Goal: Find specific page/section: Find specific page/section

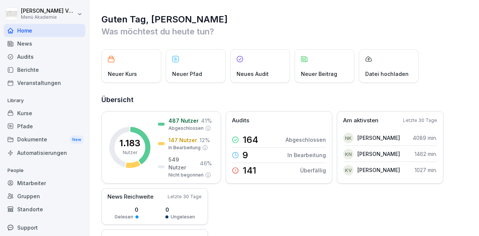
click at [23, 58] on div "Audits" at bounding box center [45, 56] width 82 height 13
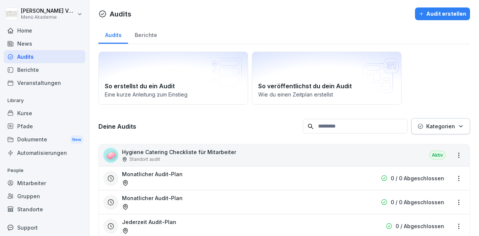
click at [145, 36] on div "Berichte" at bounding box center [146, 34] width 36 height 19
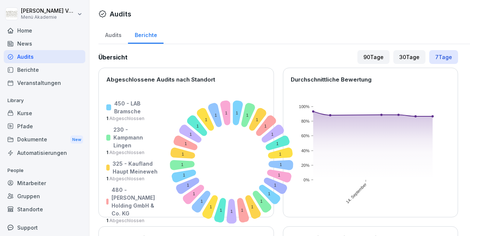
click at [121, 38] on div "Audits" at bounding box center [113, 34] width 30 height 19
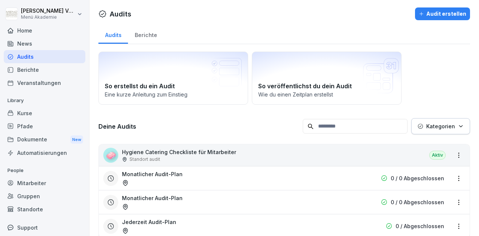
click at [323, 127] on input at bounding box center [355, 126] width 105 height 15
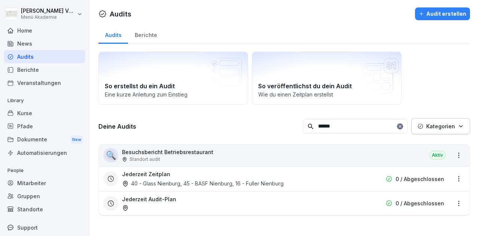
type input "******"
click at [146, 175] on h3 "Jederzeit Zeitplan" at bounding box center [146, 174] width 48 height 8
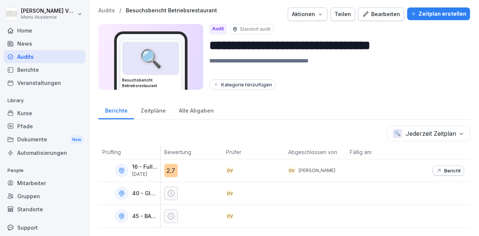
click at [433, 170] on button "Bericht" at bounding box center [448, 171] width 31 height 10
